Goal: Information Seeking & Learning: Learn about a topic

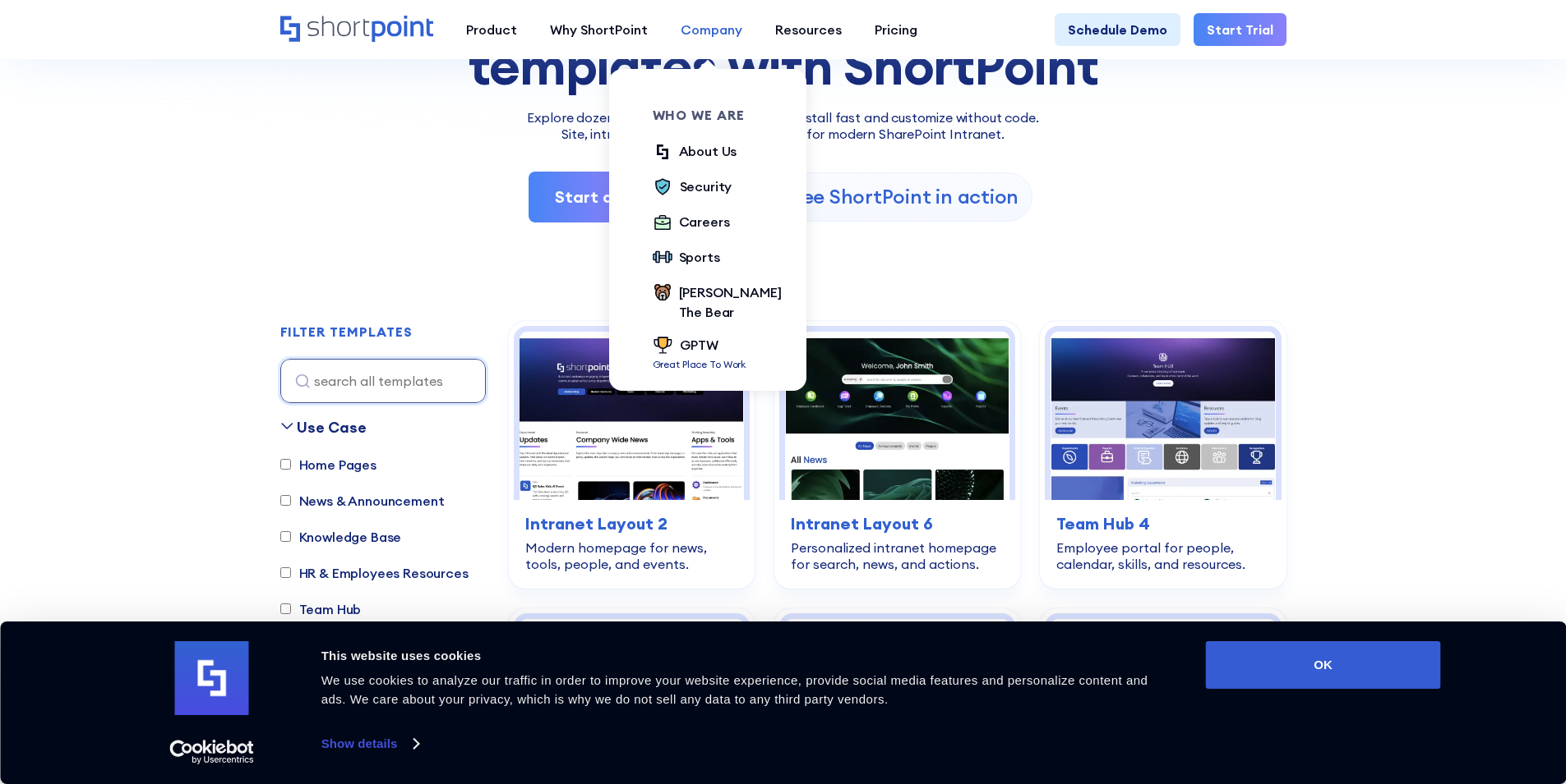
scroll to position [328, 0]
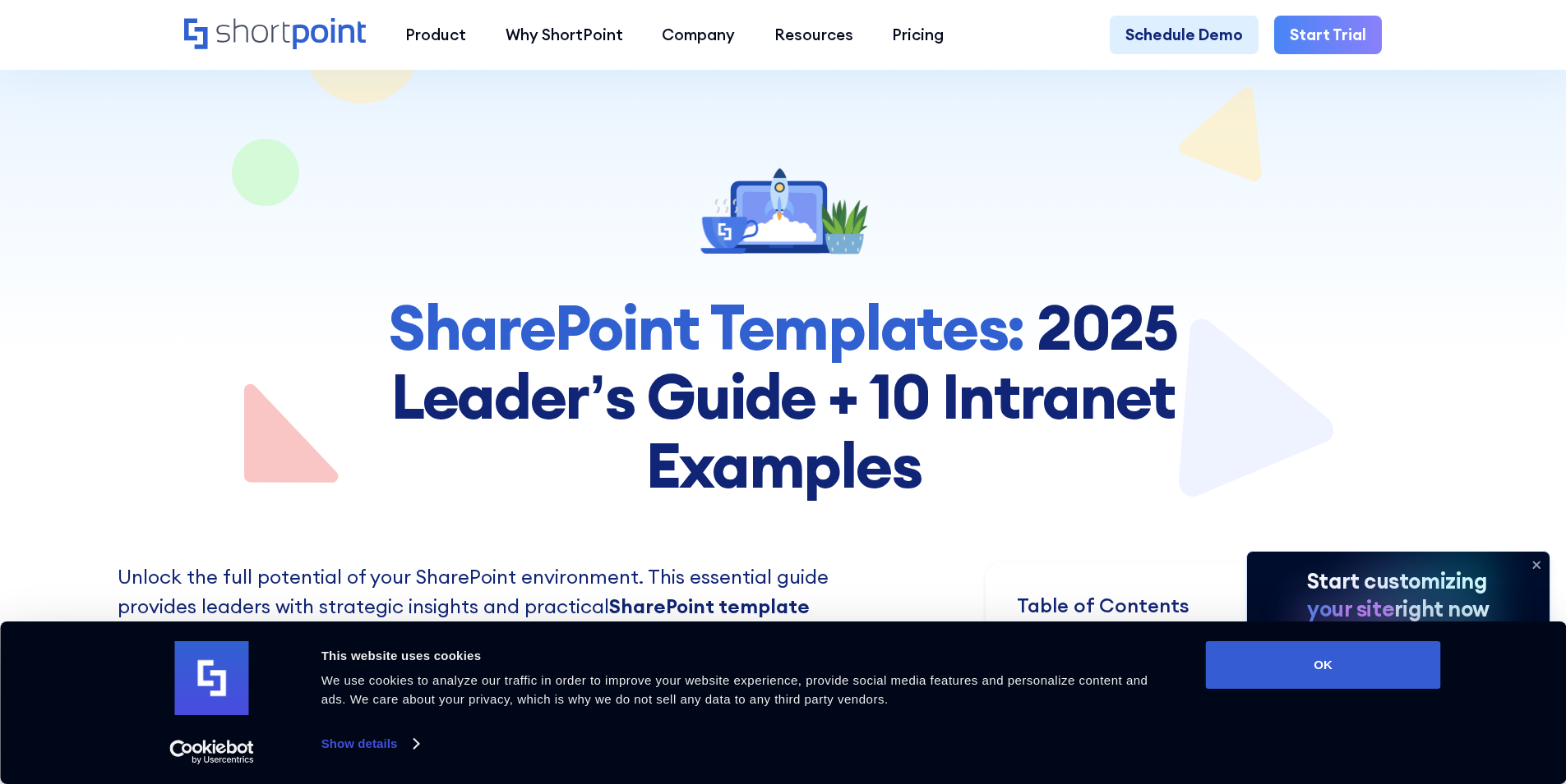
scroll to position [164, 0]
